Goal: Task Accomplishment & Management: Use online tool/utility

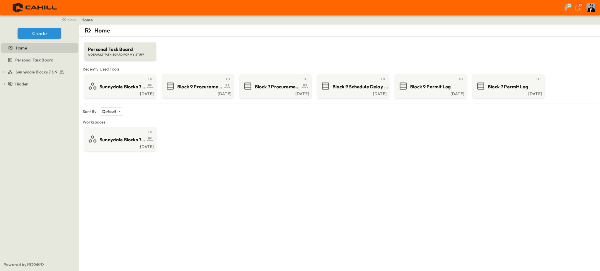
click at [336, 211] on div "Home Personal Task Board A DEFAULT TASK BOARD FOR MY STUFF Recently Used Tools …" at bounding box center [339, 160] width 521 height 271
click at [300, 168] on div "Home Personal Task Board A DEFAULT TASK BOARD FOR MY STUFF Recently Used Tools …" at bounding box center [339, 160] width 521 height 271
click at [280, 157] on div "Home Personal Task Board A DEFAULT TASK BOARD FOR MY STUFF Recently Used Tools …" at bounding box center [339, 160] width 521 height 271
click at [249, 200] on div "Home Personal Task Board A DEFAULT TASK BOARD FOR MY STUFF Recently Used Tools …" at bounding box center [339, 160] width 521 height 271
click at [244, 199] on div "Home Personal Task Board A DEFAULT TASK BOARD FOR MY STUFF Recently Used Tools …" at bounding box center [339, 160] width 521 height 271
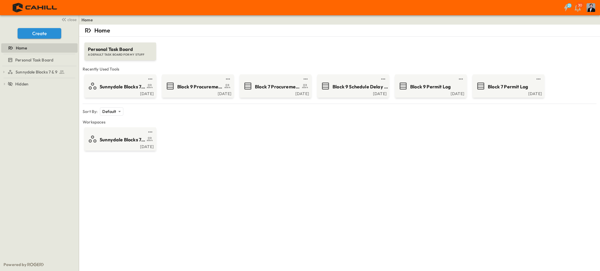
click at [340, 47] on div "Personal Task Board A DEFAULT TASK BOARD FOR MY STUFF" at bounding box center [339, 49] width 511 height 24
click at [177, 87] on span "Block 9 Procurement Log" at bounding box center [199, 86] width 45 height 7
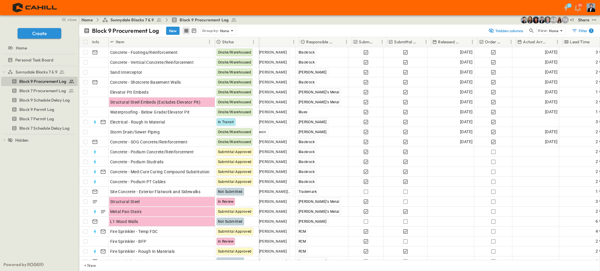
scroll to position [39, 223]
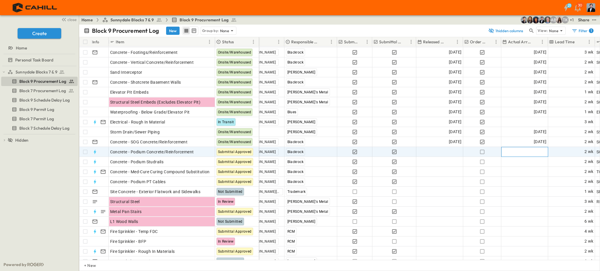
click at [530, 152] on span "Add Date" at bounding box center [538, 152] width 18 height 6
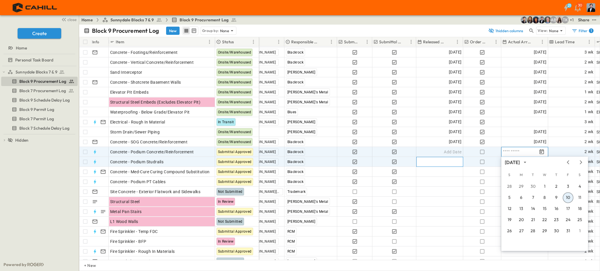
click at [429, 161] on div "Add Date" at bounding box center [440, 161] width 46 height 9
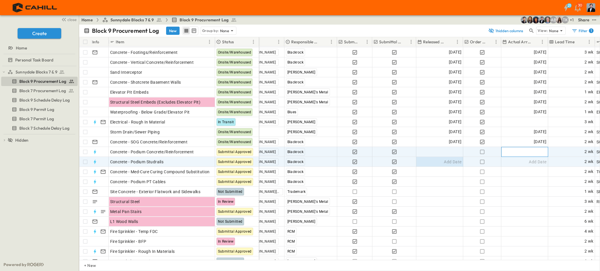
click at [530, 153] on span "Add Date" at bounding box center [538, 152] width 18 height 6
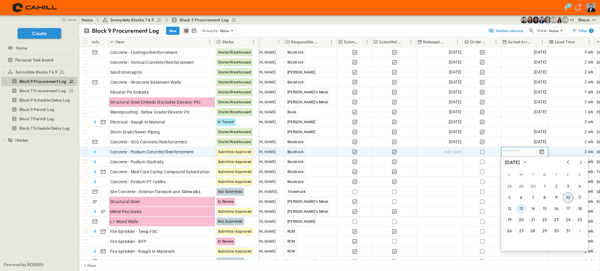
click at [519, 210] on button "13" at bounding box center [521, 209] width 11 height 11
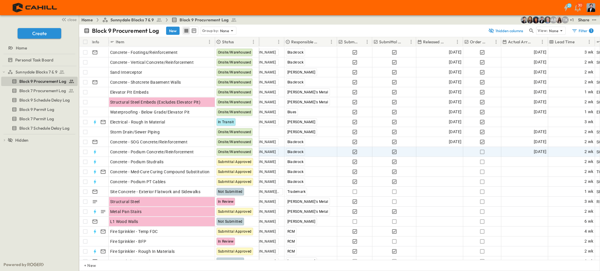
drag, startPoint x: 494, startPoint y: 260, endPoint x: 438, endPoint y: 255, distance: 56.2
click at [420, 259] on div "Info Item Status Needed Onsite Submit By Release By Spec POC Responsible Contra…" at bounding box center [339, 154] width 521 height 234
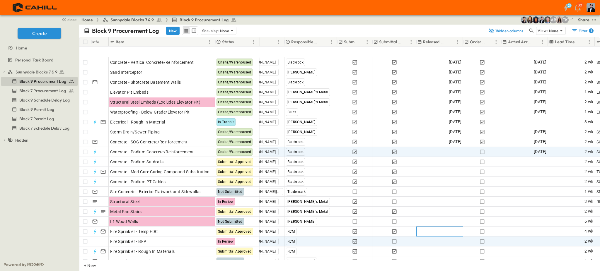
click at [443, 227] on div "Add Date" at bounding box center [440, 231] width 46 height 9
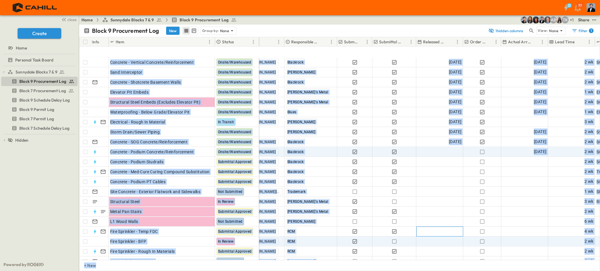
scroll to position [74, 223]
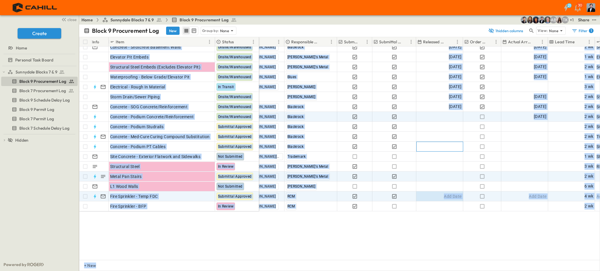
click at [429, 151] on div "Add Date" at bounding box center [440, 146] width 46 height 9
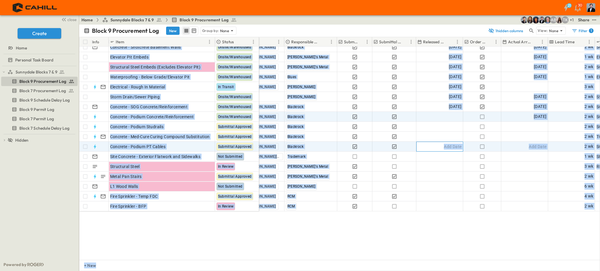
scroll to position [0, 223]
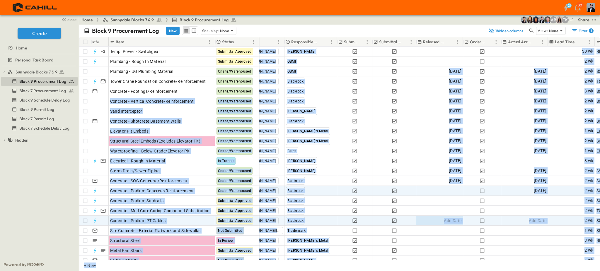
click at [431, 5] on div "21 30" at bounding box center [299, 7] width 599 height 15
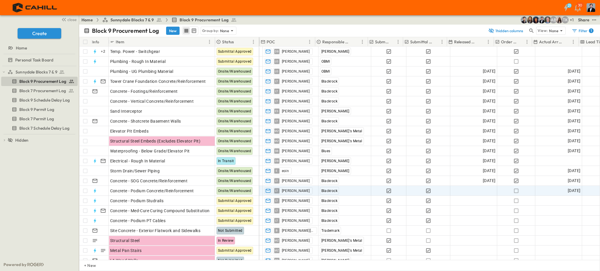
scroll to position [0, 188]
click at [489, 189] on span "Add Date" at bounding box center [488, 191] width 18 height 6
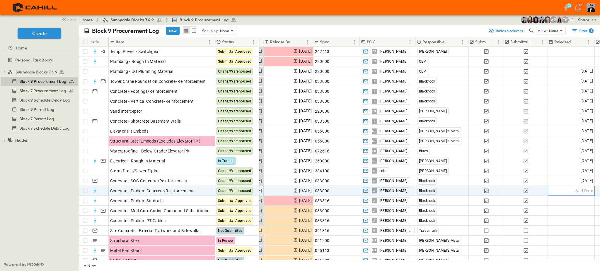
scroll to position [0, 92]
click at [567, 192] on div "Add Date" at bounding box center [571, 190] width 46 height 9
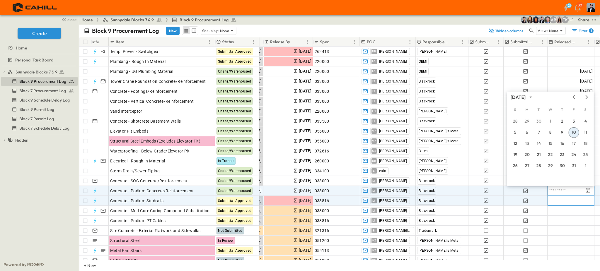
click at [574, 203] on div "Add Date" at bounding box center [571, 200] width 46 height 9
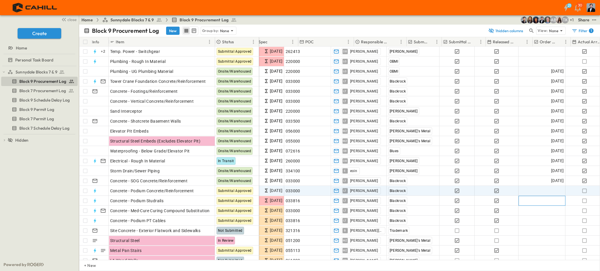
scroll to position [0, 154]
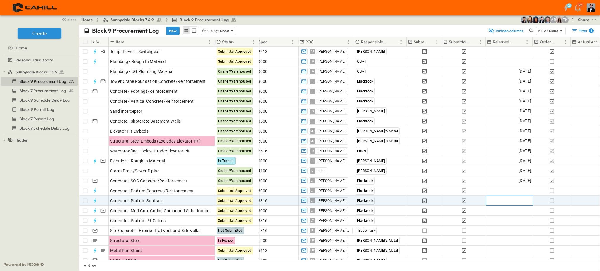
click at [498, 200] on div "Add Date" at bounding box center [509, 200] width 46 height 9
click at [530, 129] on button "1" at bounding box center [529, 131] width 11 height 11
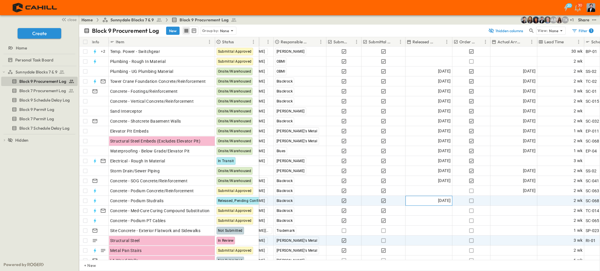
scroll to position [0, 235]
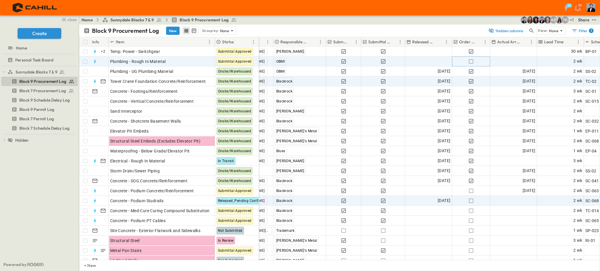
drag, startPoint x: 471, startPoint y: 60, endPoint x: 424, endPoint y: 82, distance: 52.2
click at [471, 59] on icon "button" at bounding box center [471, 62] width 6 height 6
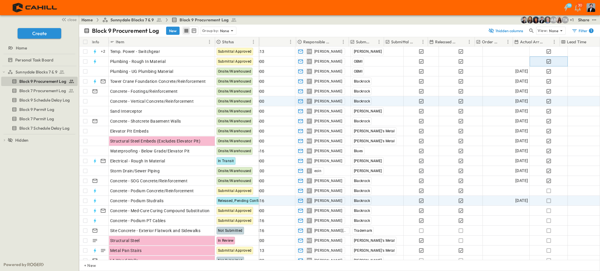
scroll to position [0, 212]
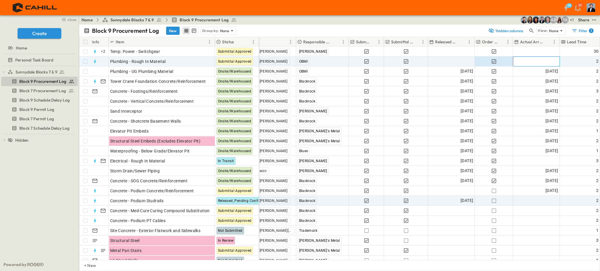
click at [537, 58] on div "Add Date" at bounding box center [536, 61] width 46 height 9
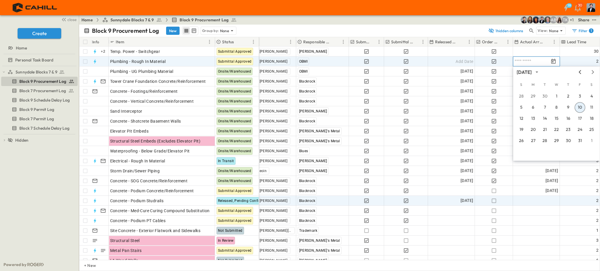
click at [579, 73] on icon "Previous month" at bounding box center [579, 72] width 7 height 5
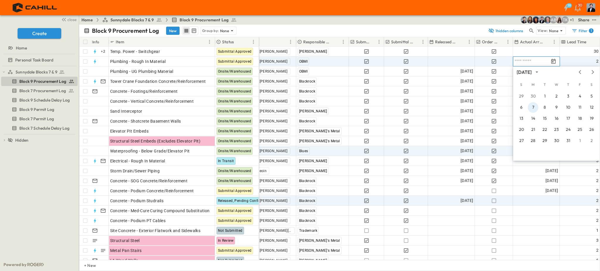
click at [533, 110] on button "7" at bounding box center [533, 107] width 11 height 11
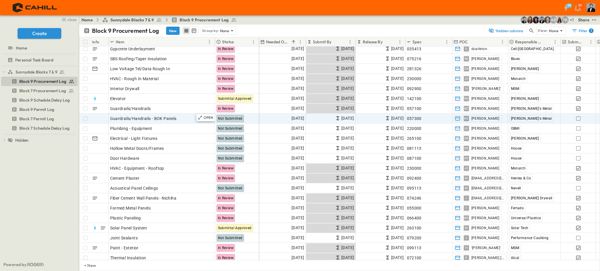
scroll to position [469, 0]
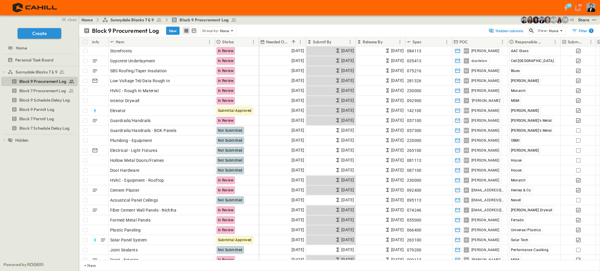
click at [531, 30] on icon "button" at bounding box center [531, 31] width 6 height 6
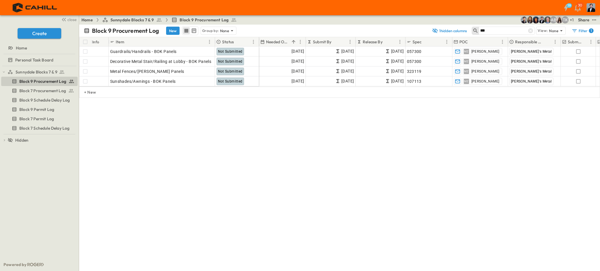
type input "***"
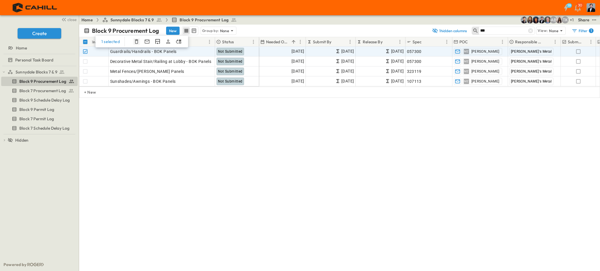
click at [137, 40] on icon "button" at bounding box center [137, 42] width 6 height 6
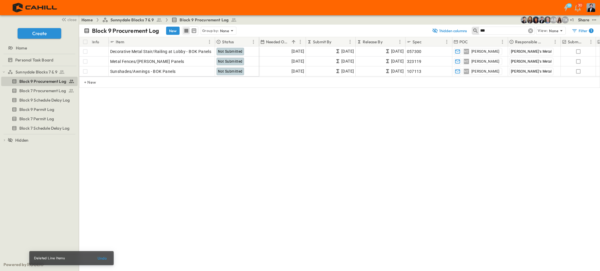
click at [530, 29] on icon at bounding box center [530, 30] width 5 height 5
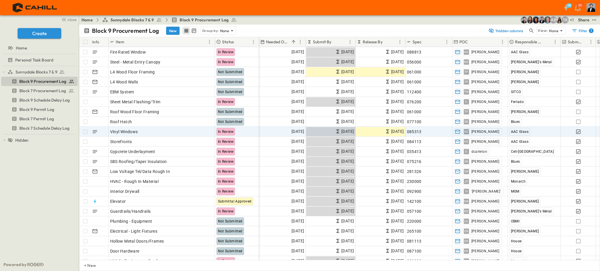
scroll to position [469, 0]
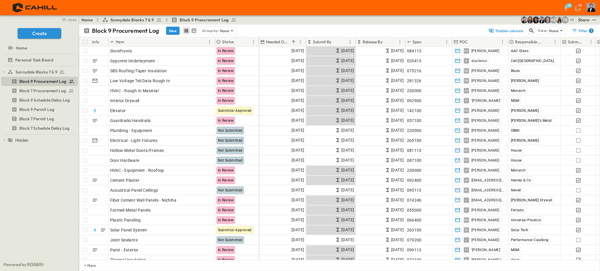
click at [530, 30] on icon "button" at bounding box center [531, 31] width 6 height 6
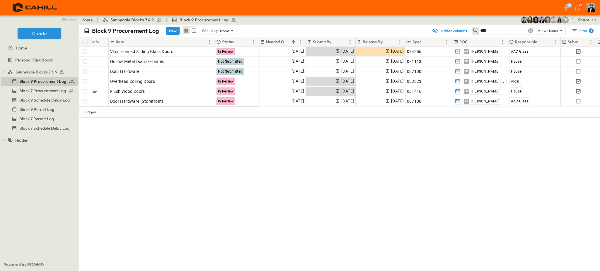
scroll to position [0, 0]
type input "****"
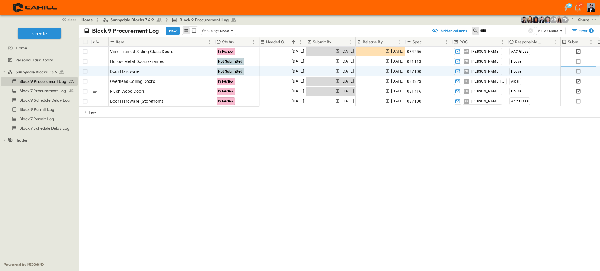
click at [580, 71] on icon "button" at bounding box center [578, 72] width 6 height 6
